Goal: Communication & Community: Ask a question

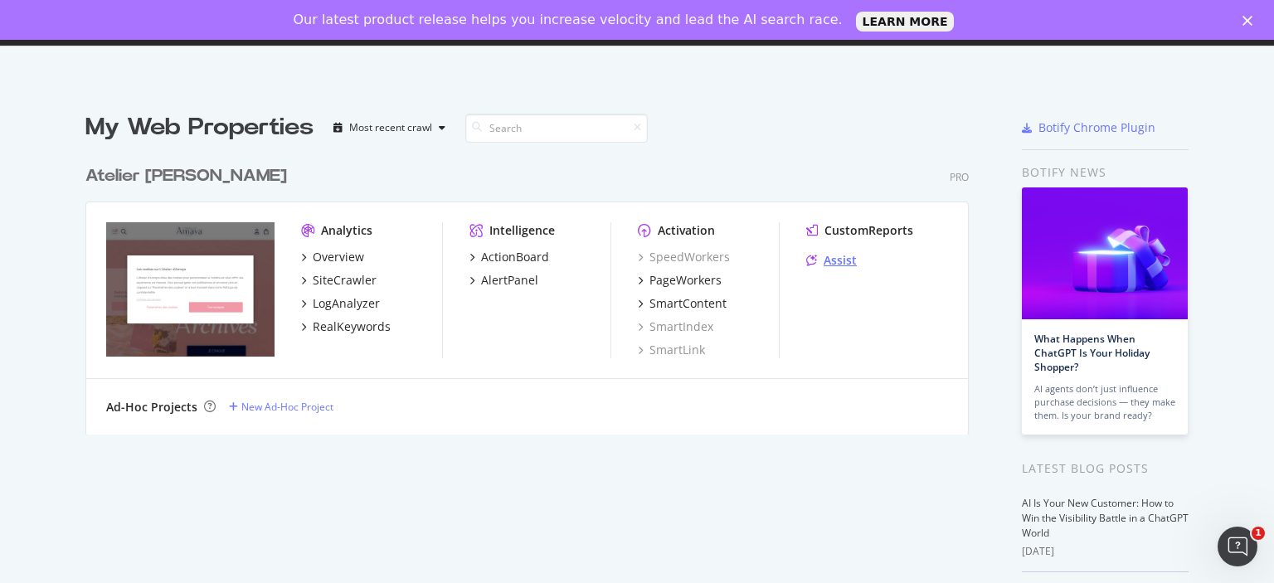
click at [840, 265] on div "Assist" at bounding box center [840, 260] width 33 height 17
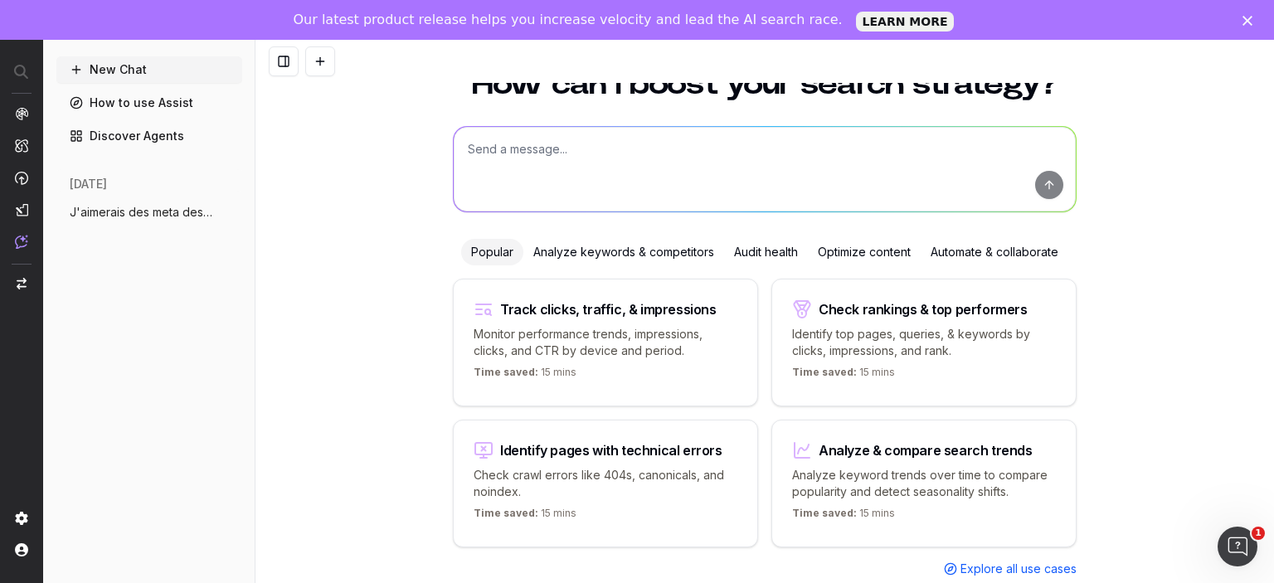
click at [592, 145] on textarea at bounding box center [765, 169] width 622 height 85
paste textarea "https://atelier-amaya.com/fr/bijoux-a-graver"
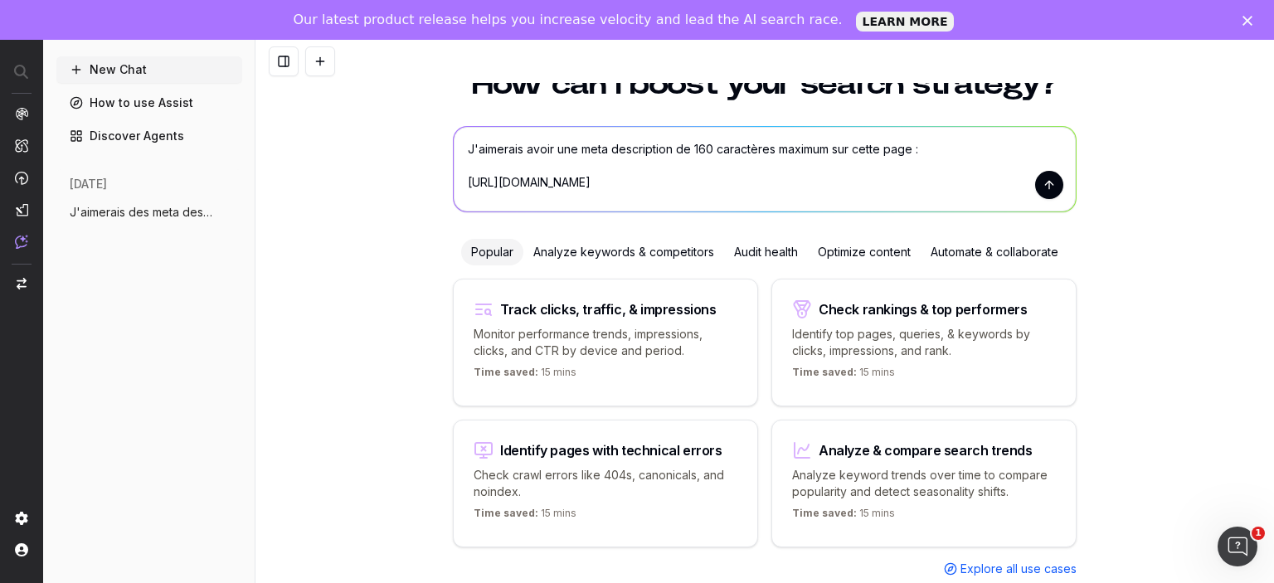
scroll to position [68, 0]
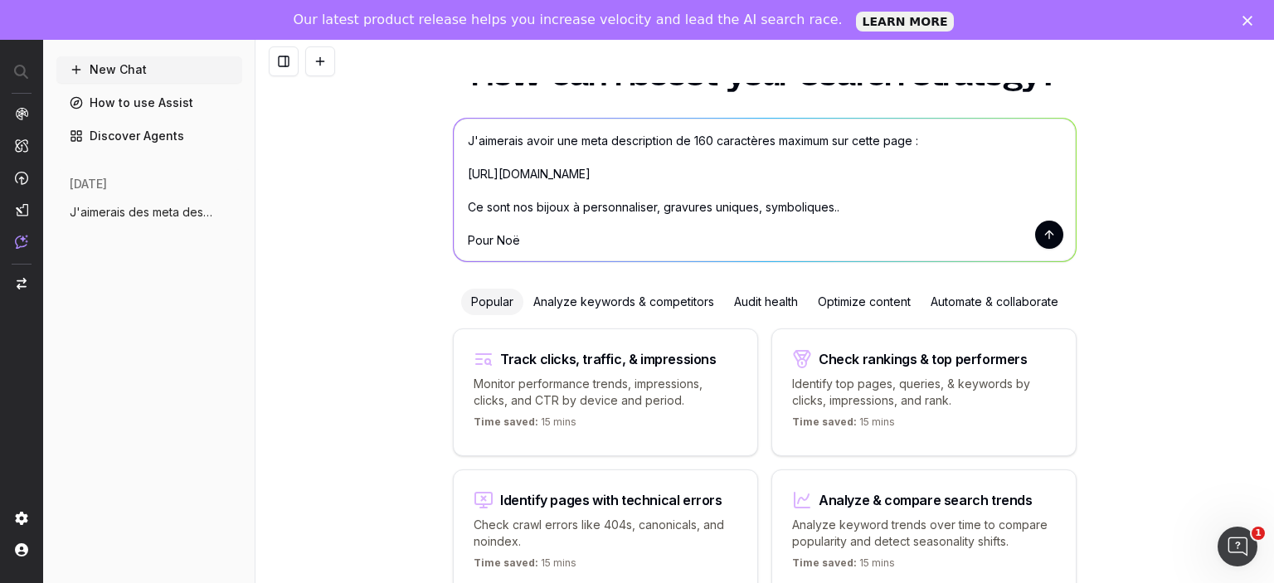
type textarea "J'aimerais avoir une meta description de 160 caractères maximum sur cette page …"
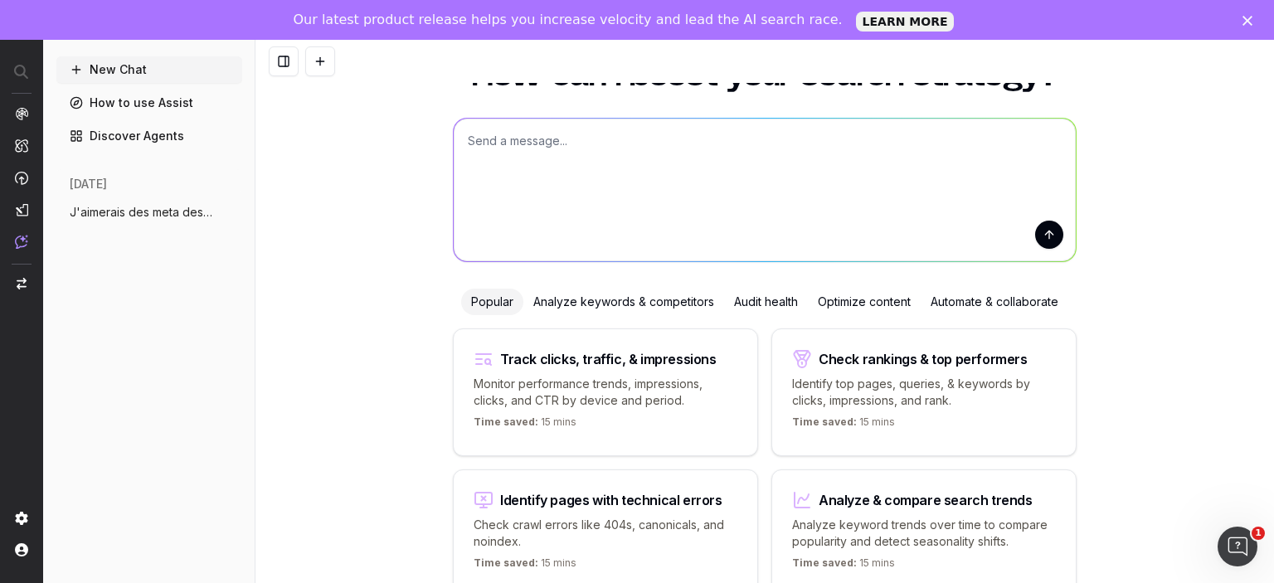
scroll to position [0, 0]
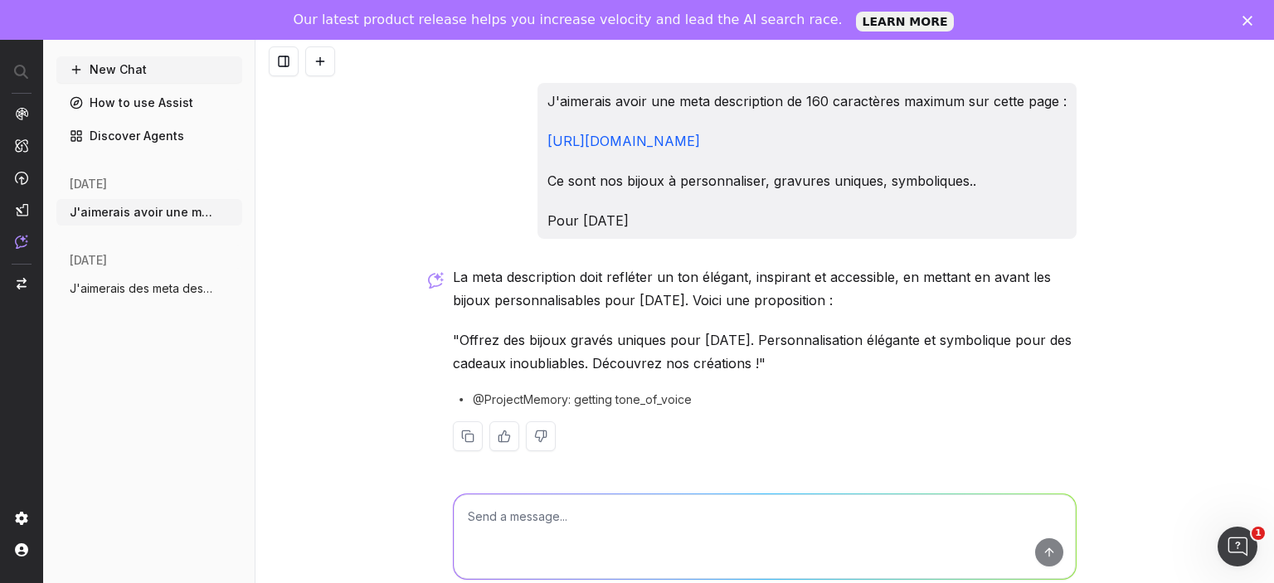
scroll to position [3, 0]
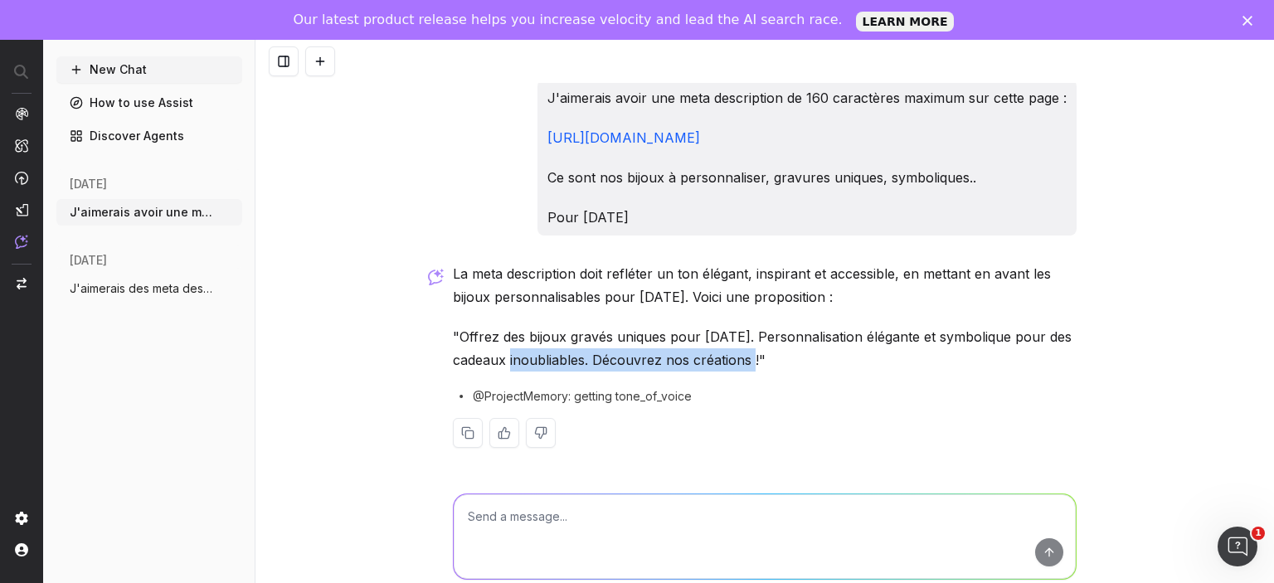
drag, startPoint x: 775, startPoint y: 356, endPoint x: 525, endPoint y: 363, distance: 249.8
click at [525, 363] on p ""Offrez des bijoux gravés uniques pour Noël. Personnalisation élégante et symbo…" at bounding box center [765, 348] width 624 height 46
click at [494, 359] on p ""Offrez des bijoux gravés uniques pour Noël. Personnalisation élégante et symbo…" at bounding box center [765, 348] width 624 height 46
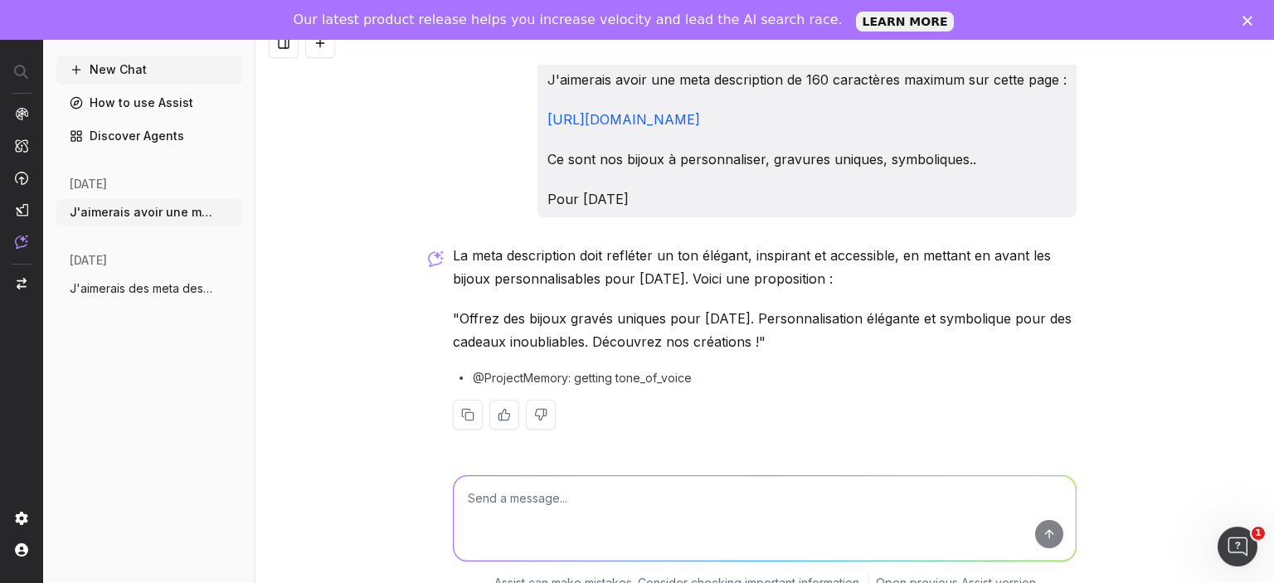
scroll to position [40, 0]
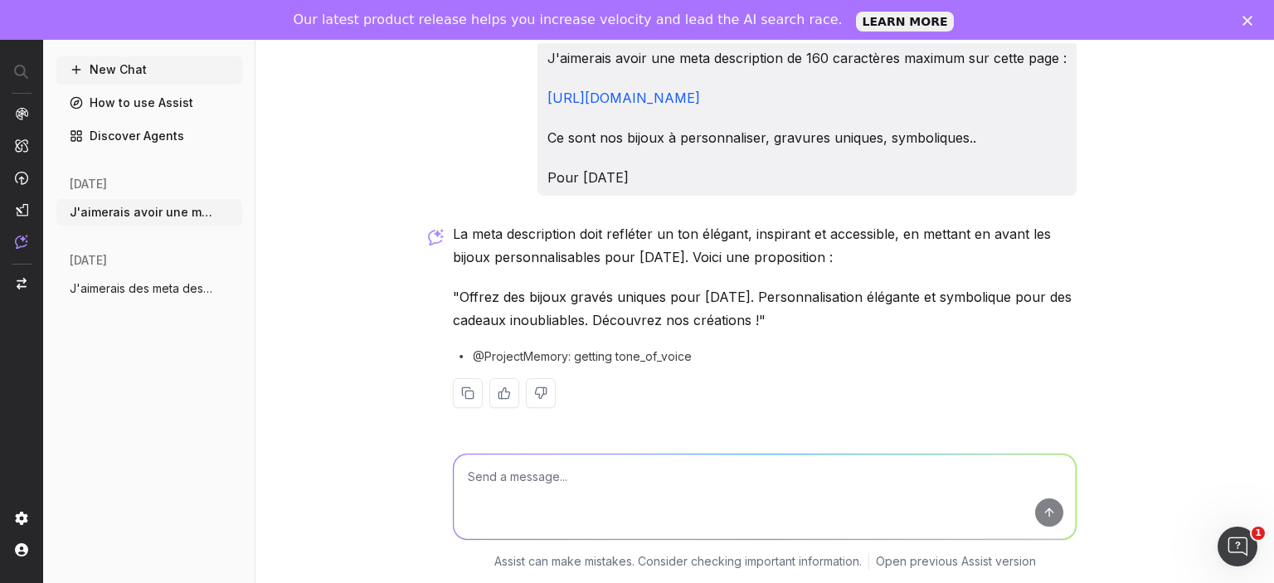
click at [535, 469] on textarea at bounding box center [765, 497] width 622 height 85
type textarea "L"
type textarea "Emballage cadeaux offerts plutot que découvrez nos créations"
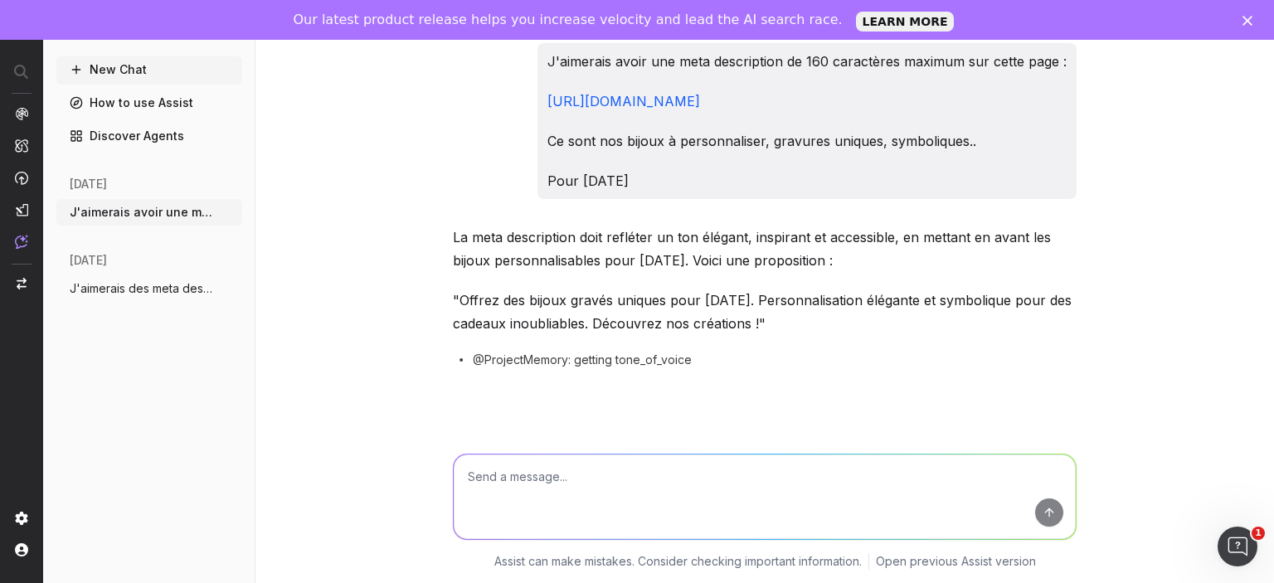
click at [365, 252] on div "J'aimerais avoir une meta description de 160 caractères maximum sur cette page …" at bounding box center [764, 291] width 1019 height 583
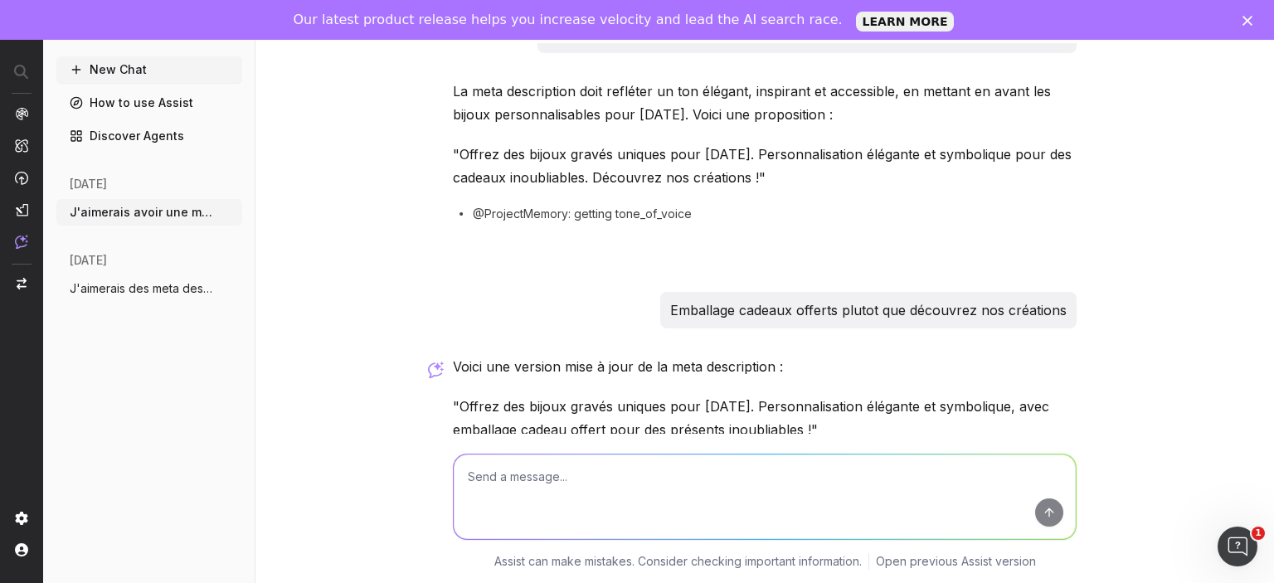
scroll to position [226, 0]
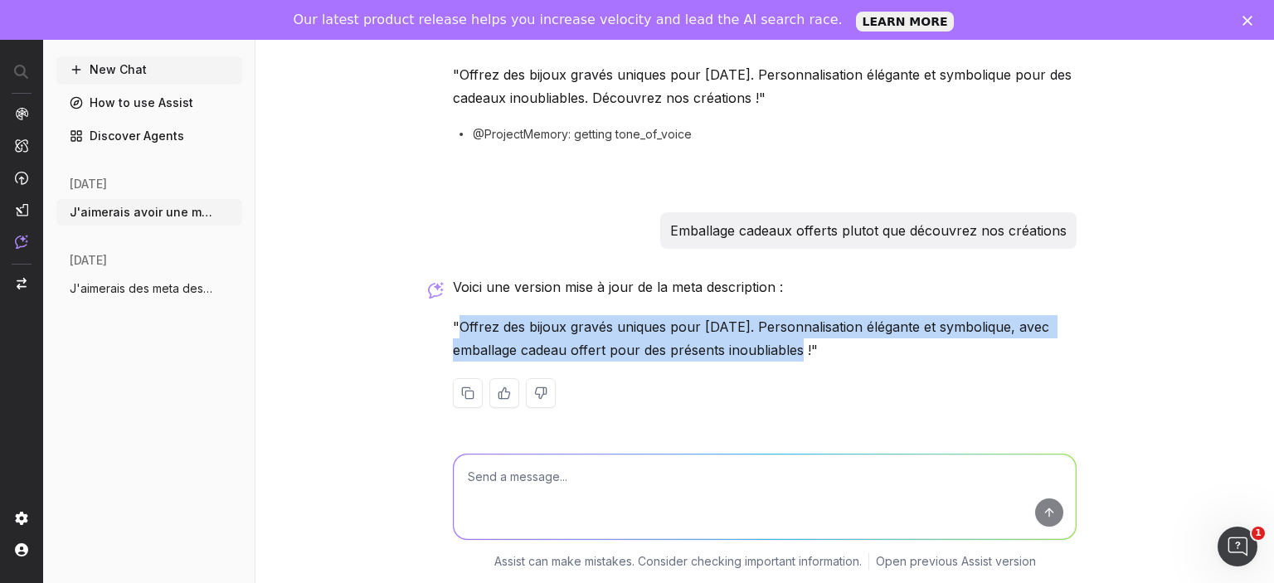
drag, startPoint x: 460, startPoint y: 323, endPoint x: 808, endPoint y: 355, distance: 349.8
click at [808, 355] on p ""Offrez des bijoux gravés uniques pour Noël. Personnalisation élégante et symbo…" at bounding box center [765, 338] width 624 height 46
copy p "Offrez des bijoux gravés uniques pour Noël. Personnalisation élégante et symbol…"
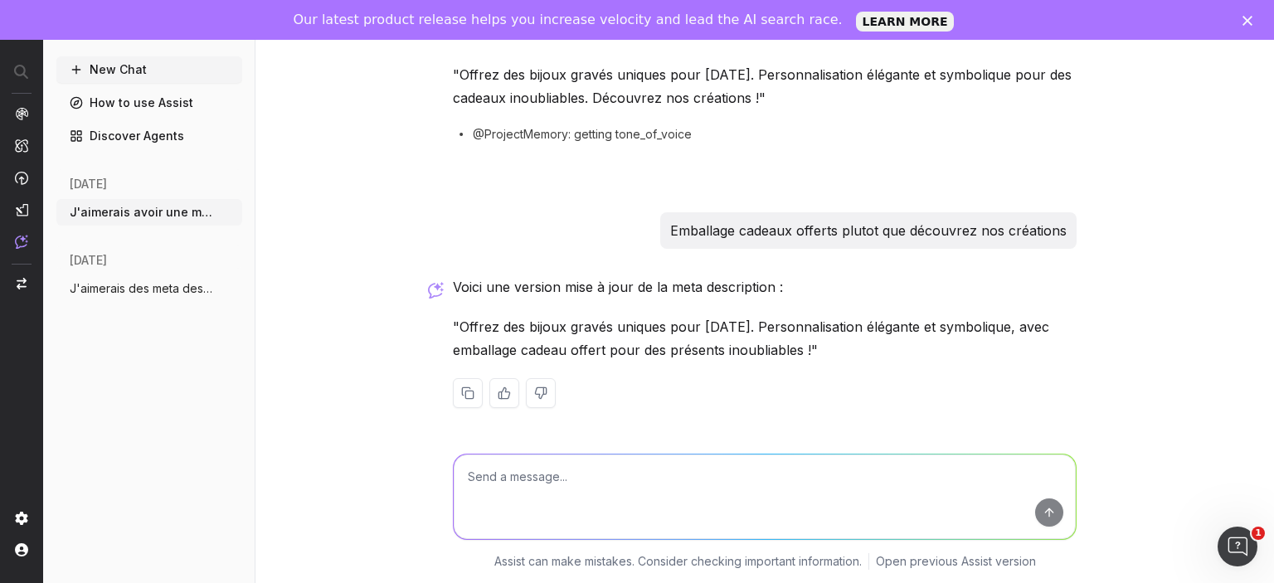
click at [788, 387] on div at bounding box center [765, 393] width 624 height 30
click at [822, 348] on p ""Offrez des bijoux gravés uniques pour Noël. Personnalisation élégante et symbo…" at bounding box center [765, 338] width 624 height 46
click at [924, 353] on p ""Offrez des bijoux gravés uniques pour Noël. Personnalisation élégante et symbo…" at bounding box center [765, 338] width 624 height 46
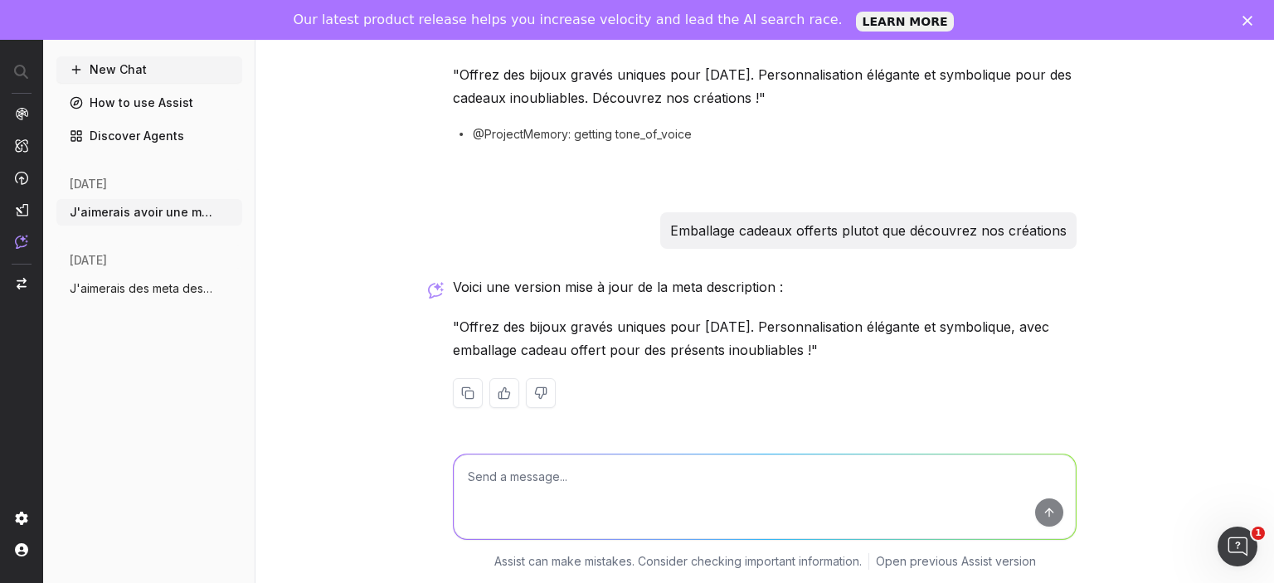
click at [619, 489] on textarea at bounding box center [765, 497] width 622 height 85
paste textarea "https://atelier-amaya.com/fr/cadeaux/bijoux-couple"
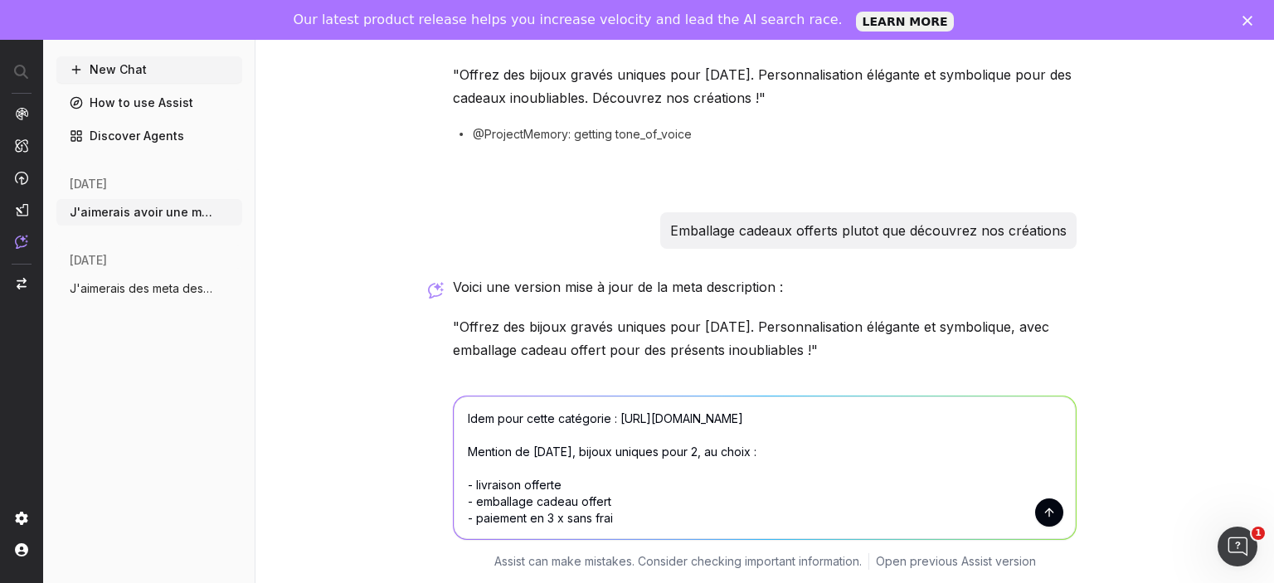
type textarea "Idem pour cette catégorie : https://atelier-amaya.com/fr/cadeaux/bijoux-couple …"
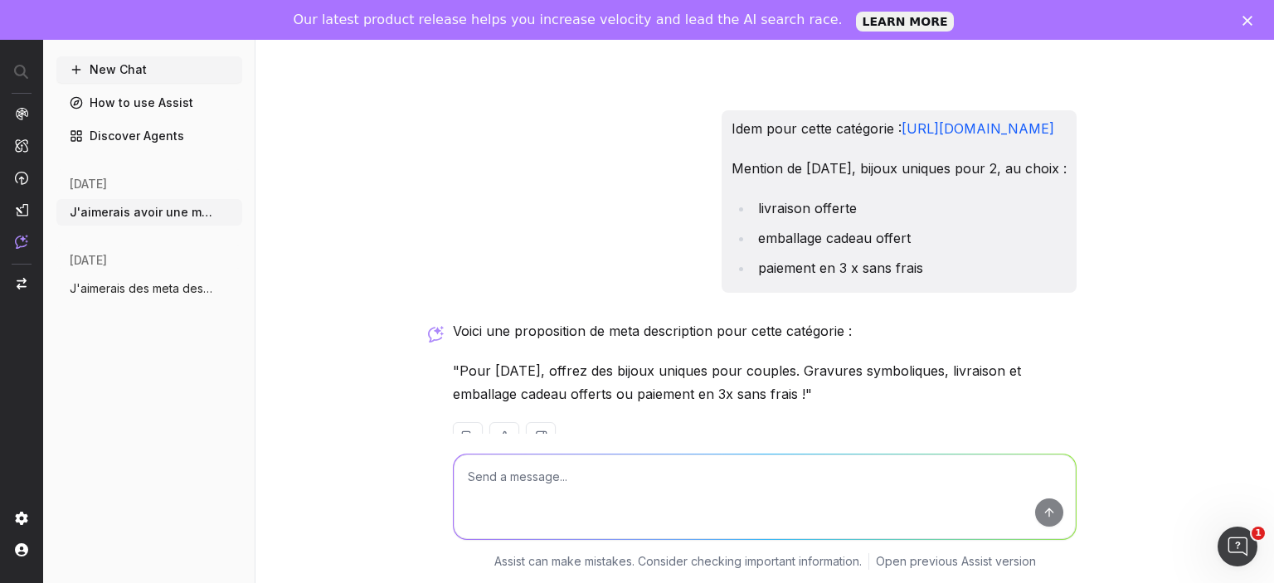
scroll to position [596, 0]
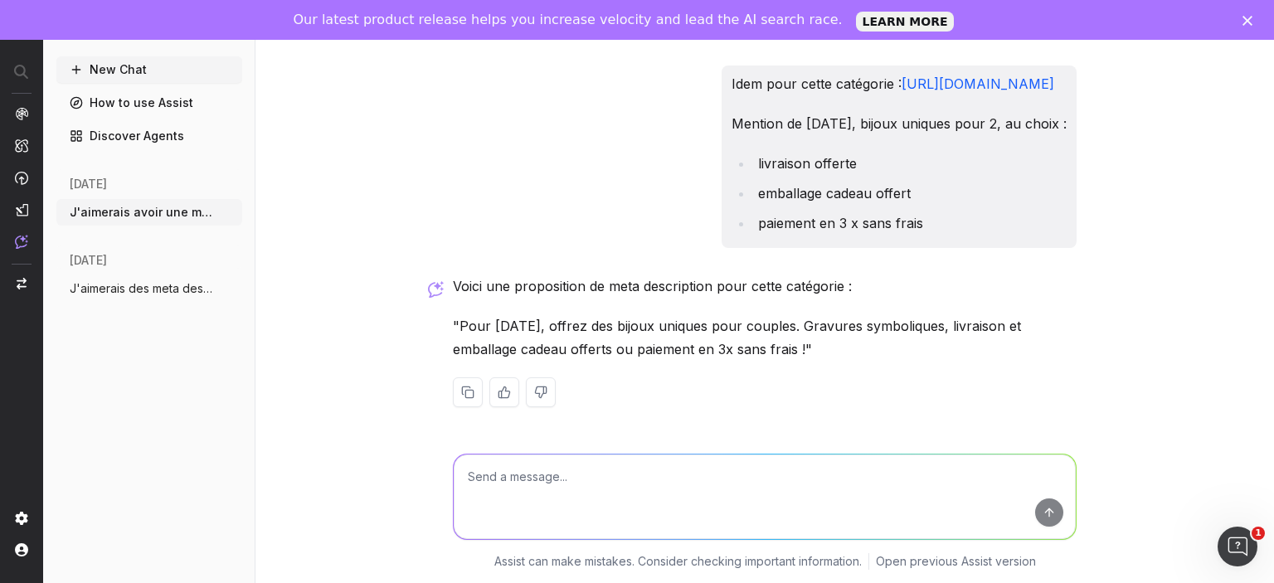
click at [649, 478] on textarea at bounding box center [765, 497] width 622 height 85
paste textarea "Découvrez notre collection de bracelets pour couples L'Atelier d'Amaya en argen…"
type textarea "Non c'est trop d'éléments. Refaire elle mais pour noel : Découvrez notre collec…"
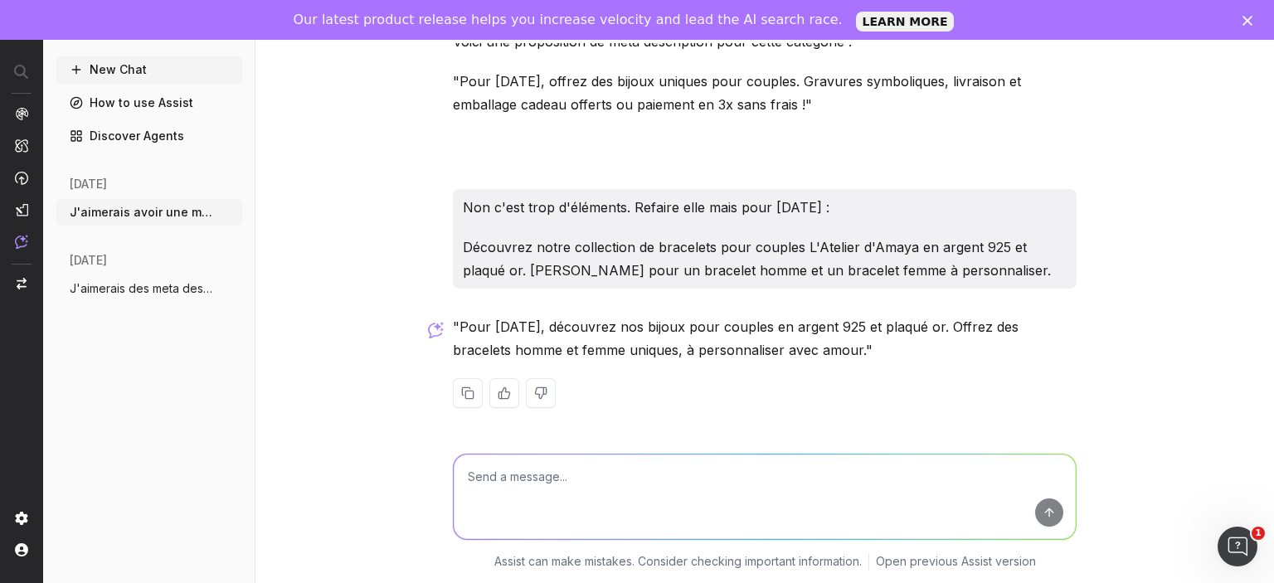
scroll to position [841, 0]
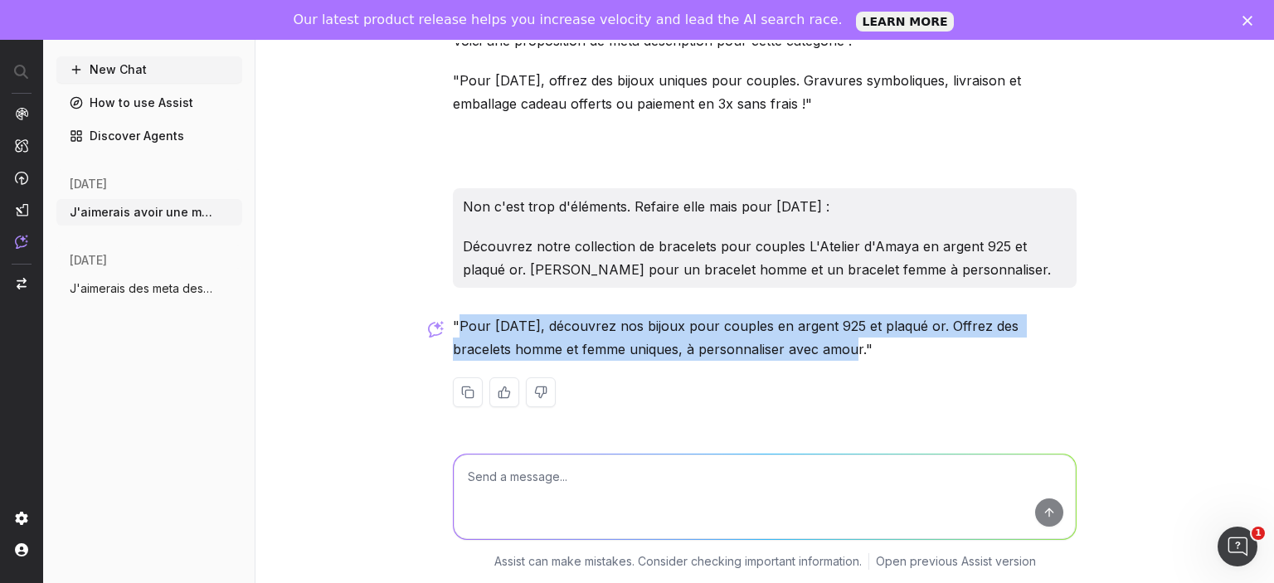
drag, startPoint x: 460, startPoint y: 324, endPoint x: 801, endPoint y: 348, distance: 342.6
click at [801, 348] on p ""Pour Noël, découvrez nos bijoux pour couples en argent 925 et plaqué or. Offre…" at bounding box center [765, 337] width 624 height 46
copy p "Pour Noël, découvrez nos bijoux pour couples en argent 925 et plaqué or. Offrez…"
